Goal: Find specific page/section: Find specific page/section

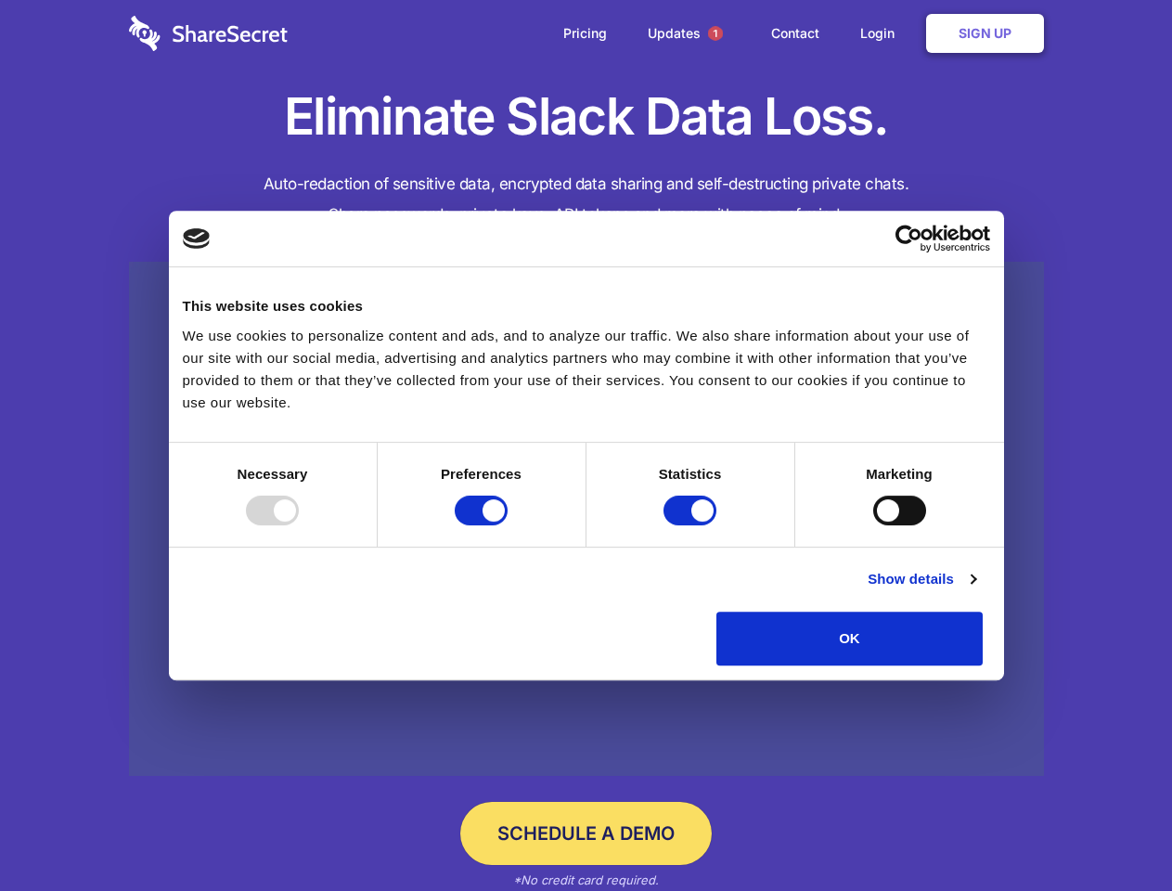
click at [299, 525] on div at bounding box center [272, 511] width 53 height 30
click at [508, 525] on input "Preferences" at bounding box center [481, 511] width 53 height 30
checkbox input "false"
click at [692, 525] on input "Statistics" at bounding box center [690, 511] width 53 height 30
checkbox input "false"
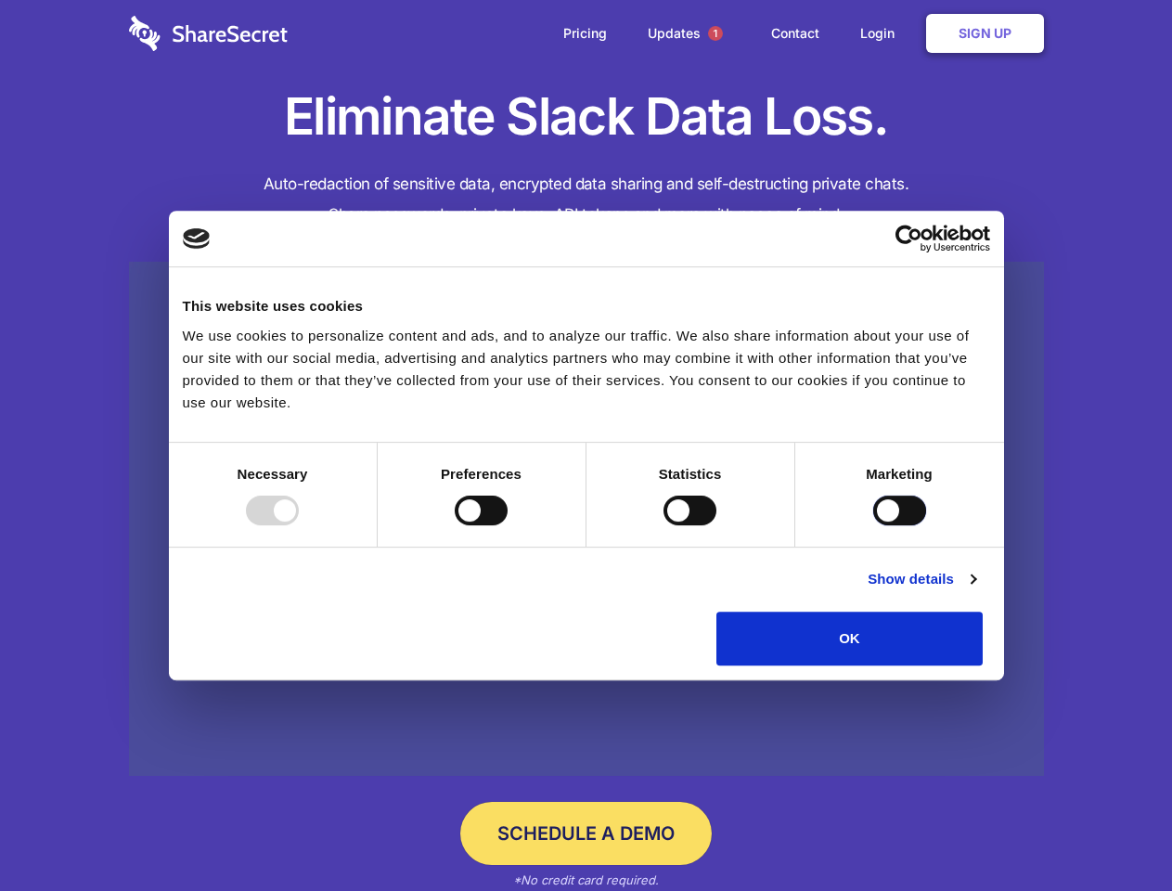
click at [873, 525] on input "Marketing" at bounding box center [899, 511] width 53 height 30
checkbox input "true"
click at [976, 590] on link "Show details" at bounding box center [922, 579] width 108 height 22
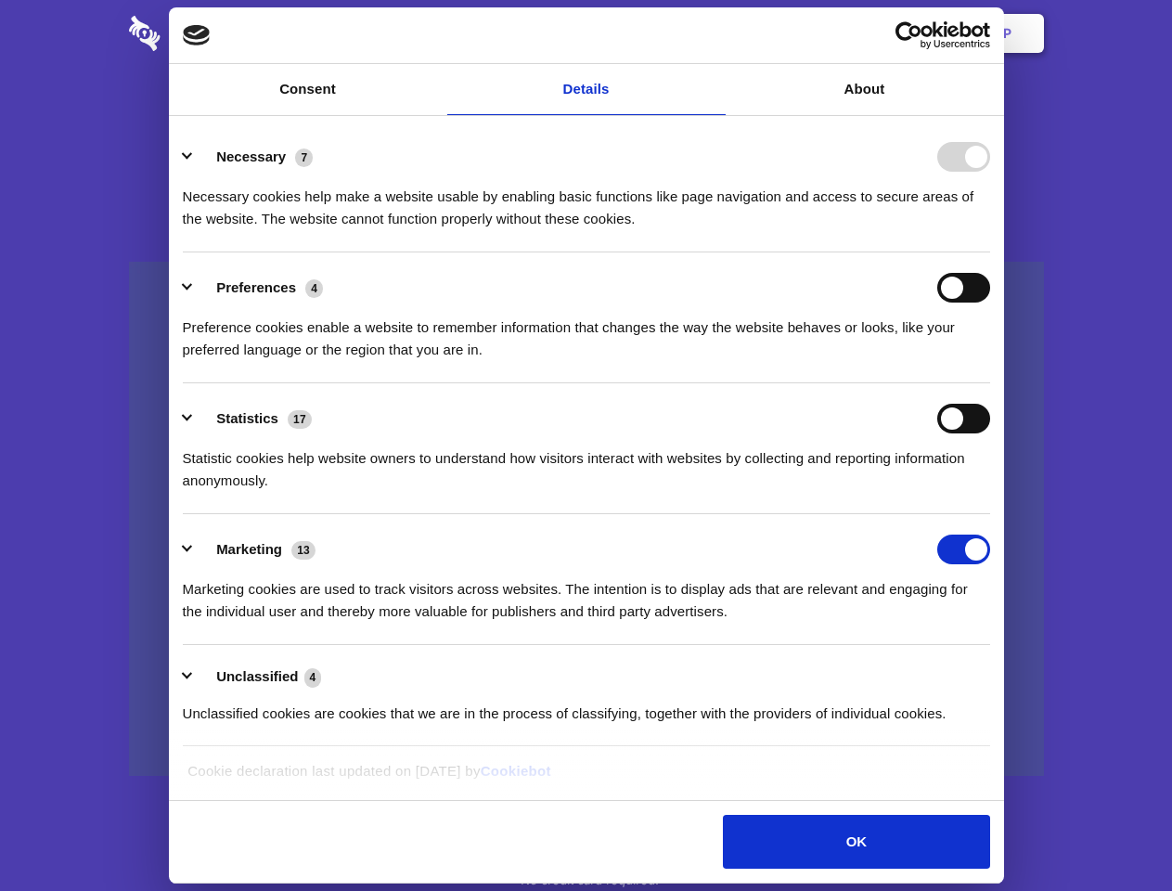
click at [990, 252] on li "Necessary 7 Necessary cookies help make a website usable by enabling basic func…" at bounding box center [587, 187] width 808 height 131
click at [715, 33] on span "1" at bounding box center [715, 33] width 15 height 15
